Goal: Information Seeking & Learning: Learn about a topic

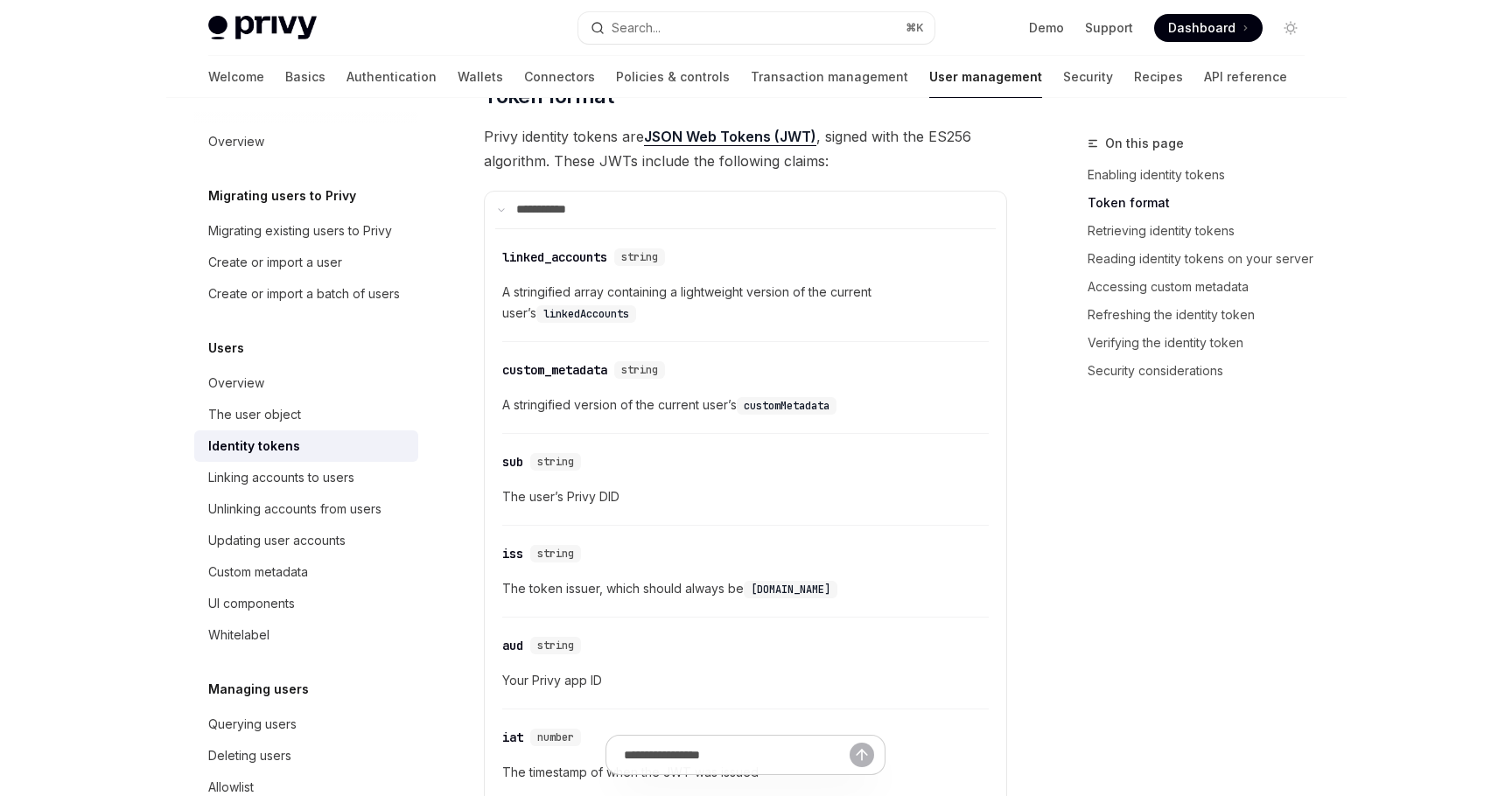
scroll to position [749, 0]
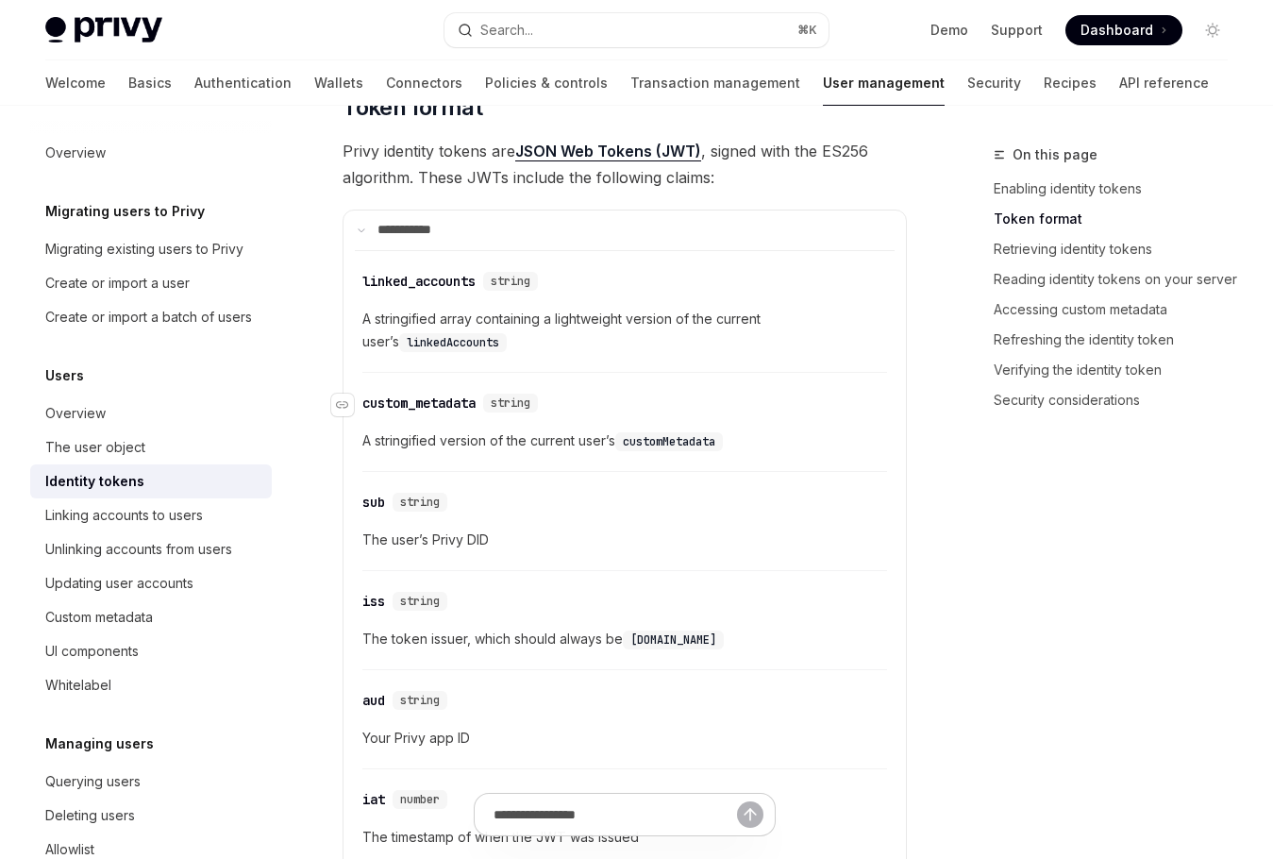
click at [748, 400] on div "​ custom_metadata string" at bounding box center [615, 403] width 506 height 23
type textarea "*"
